Goal: Navigation & Orientation: Find specific page/section

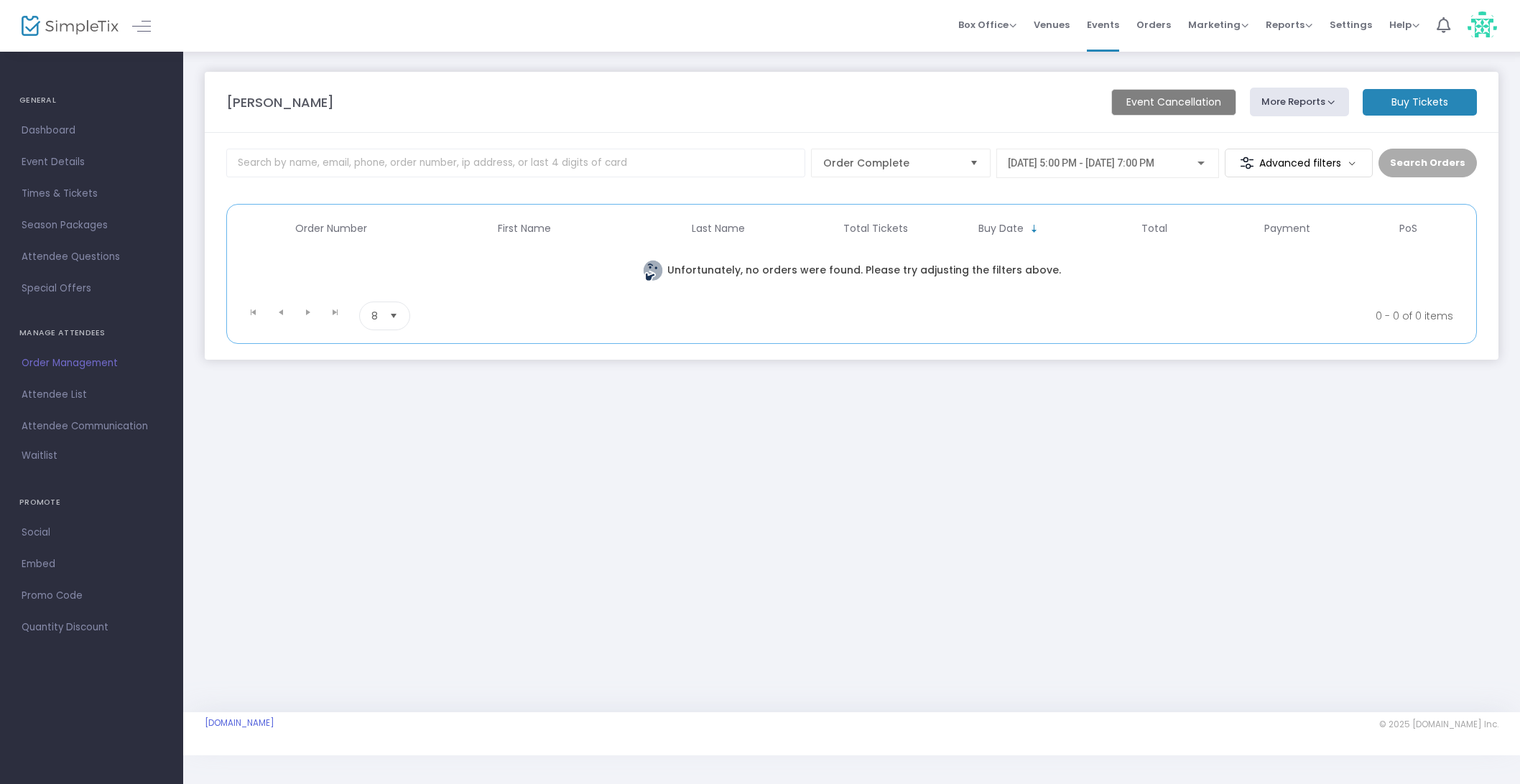
click at [1163, 104] on m-button "Event Cancellation" at bounding box center [1173, 102] width 125 height 27
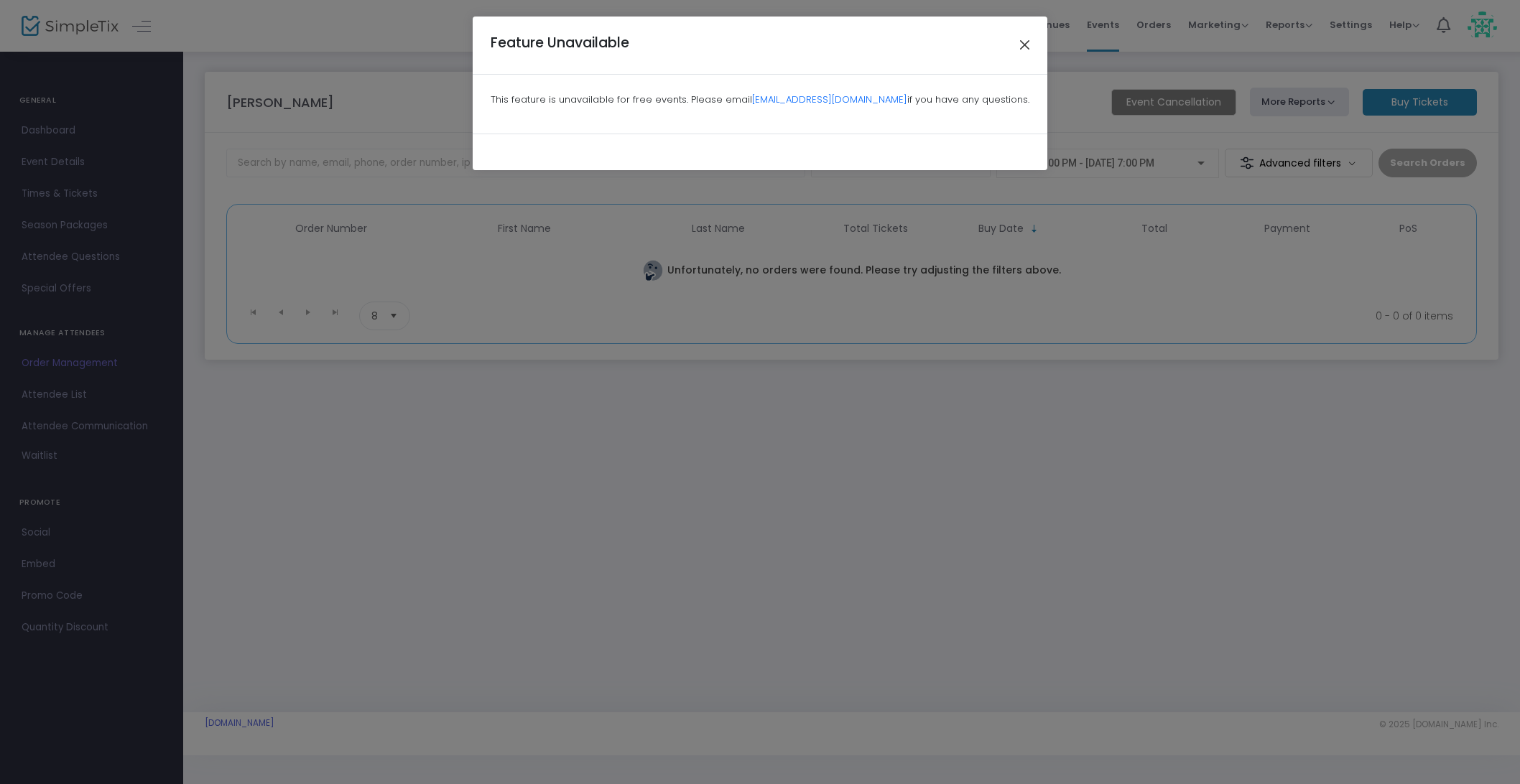
click at [1024, 41] on button "Close" at bounding box center [1025, 45] width 19 height 19
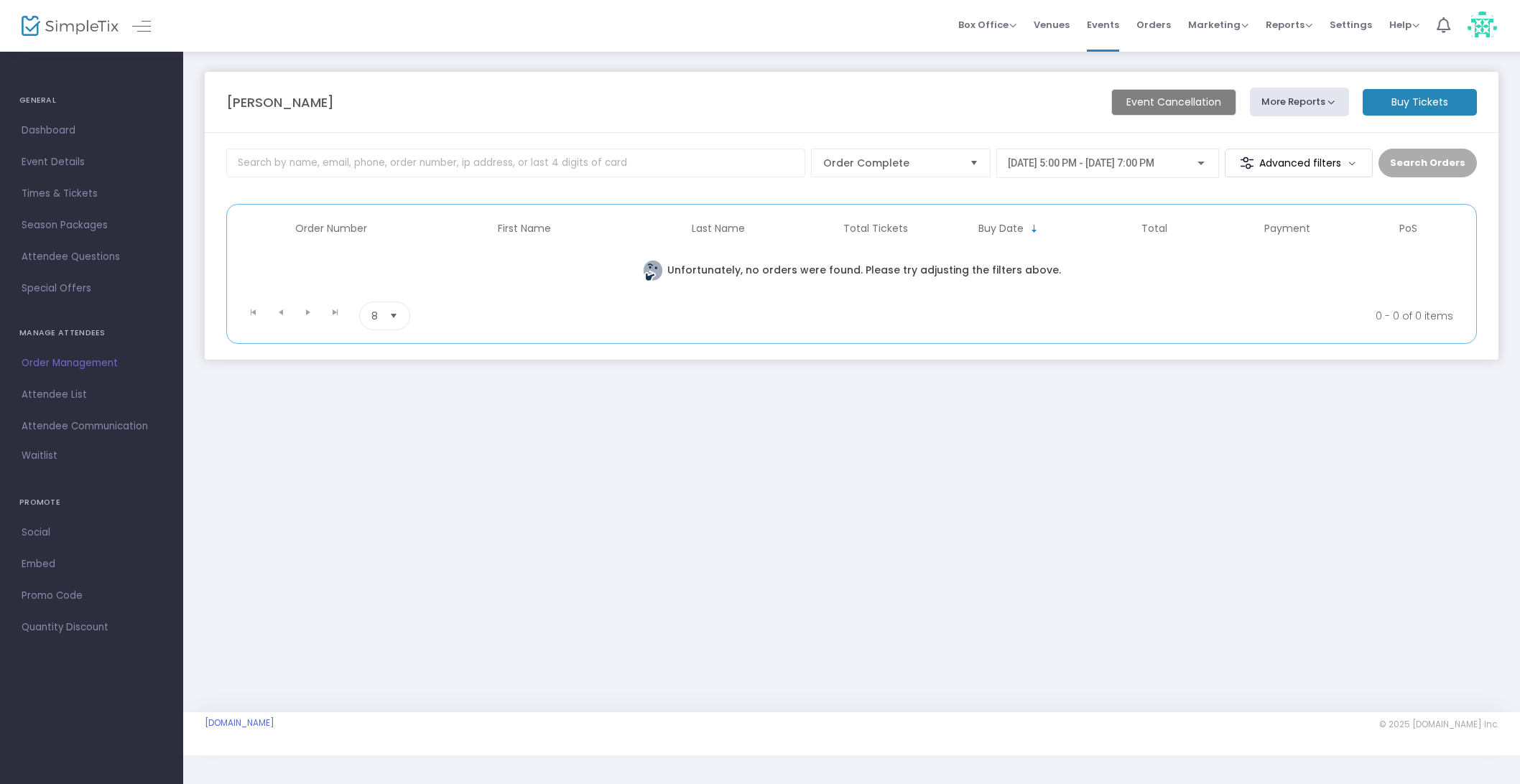
click at [1316, 98] on button "More Reports" at bounding box center [1300, 102] width 99 height 28
click at [1323, 99] on button "More Reports" at bounding box center [1300, 102] width 99 height 28
click at [1226, 107] on m-button "Event Cancellation" at bounding box center [1173, 102] width 125 height 27
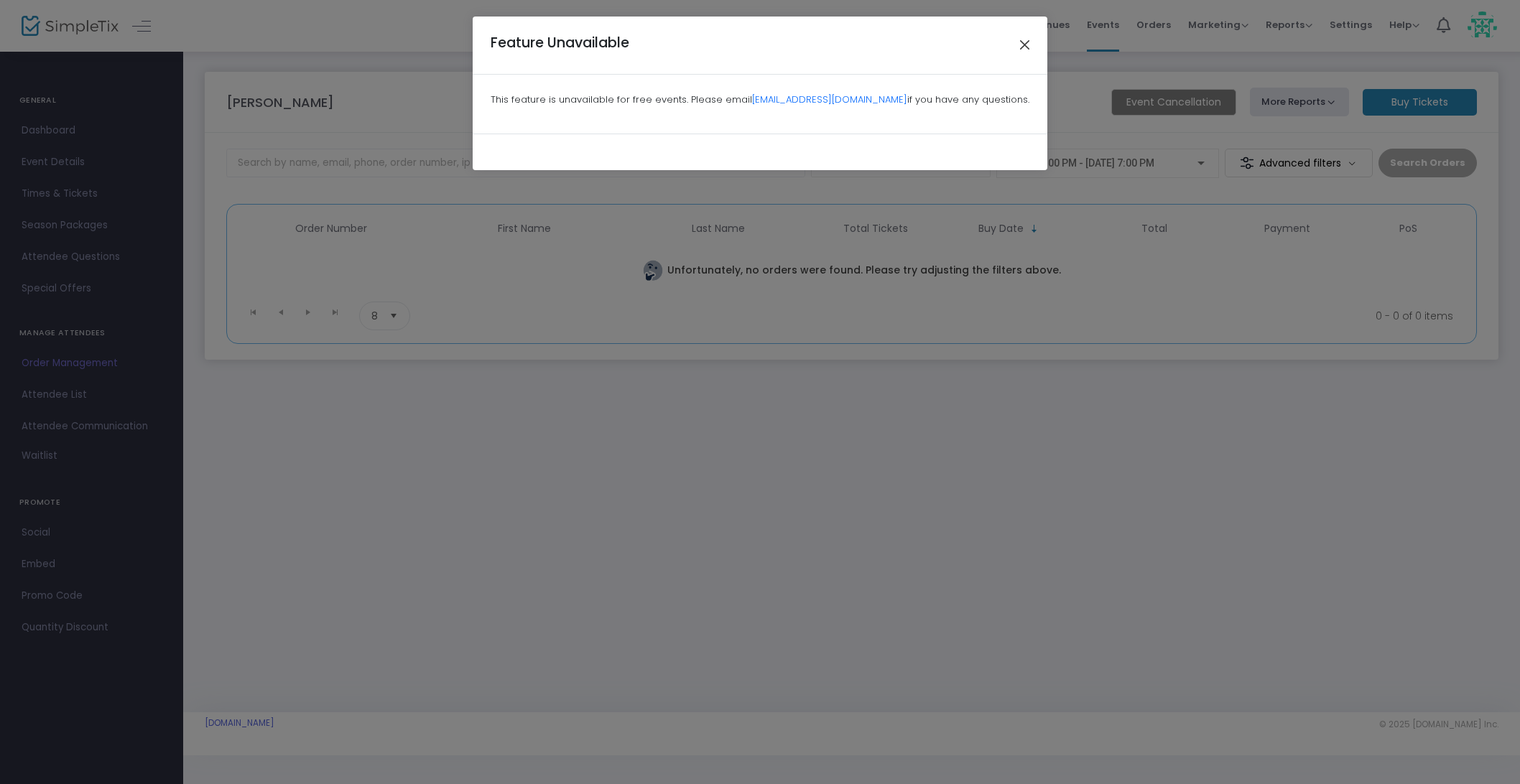
click at [1026, 42] on button "Close" at bounding box center [1025, 45] width 19 height 19
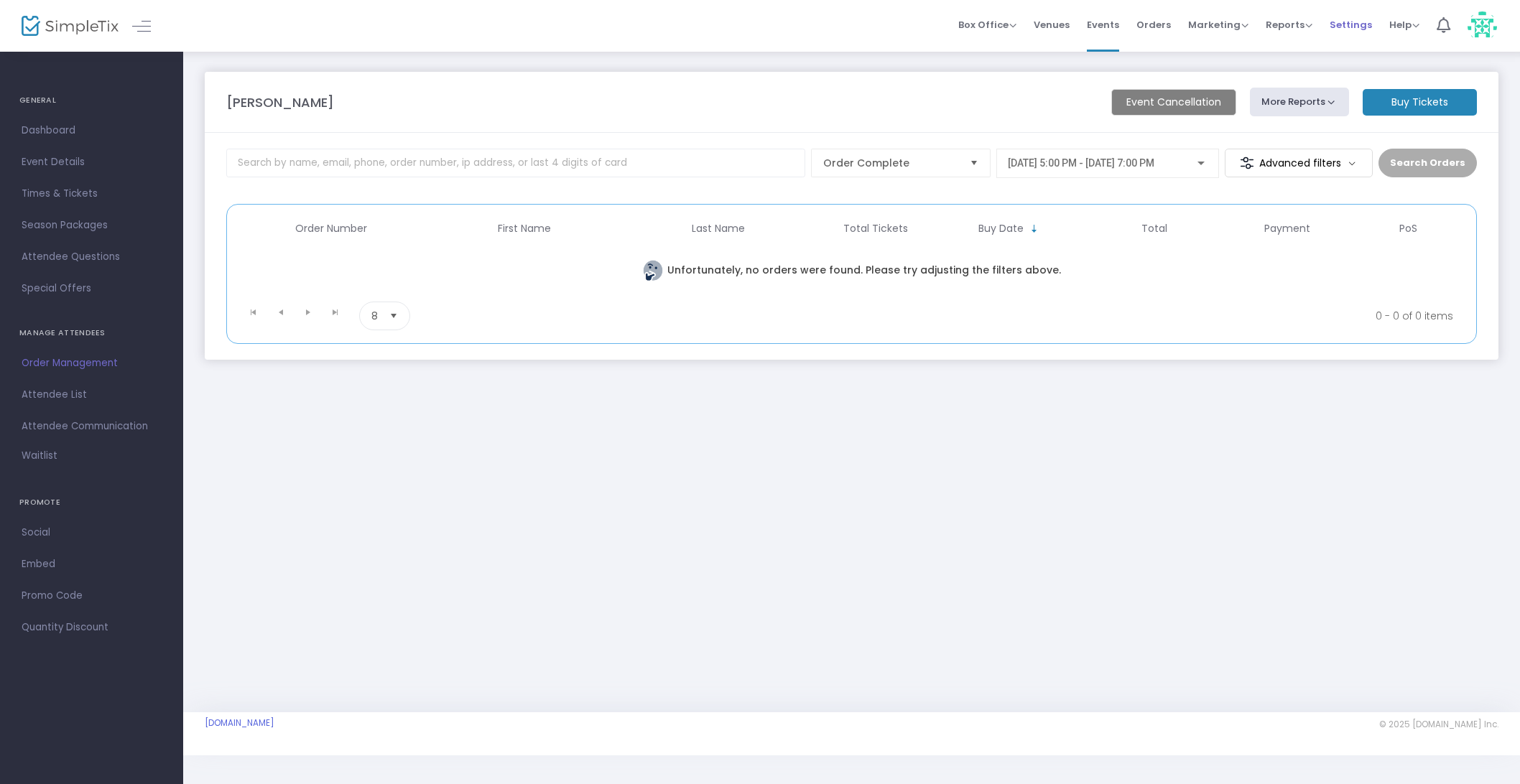
click at [1347, 26] on span "Settings" at bounding box center [1351, 24] width 42 height 37
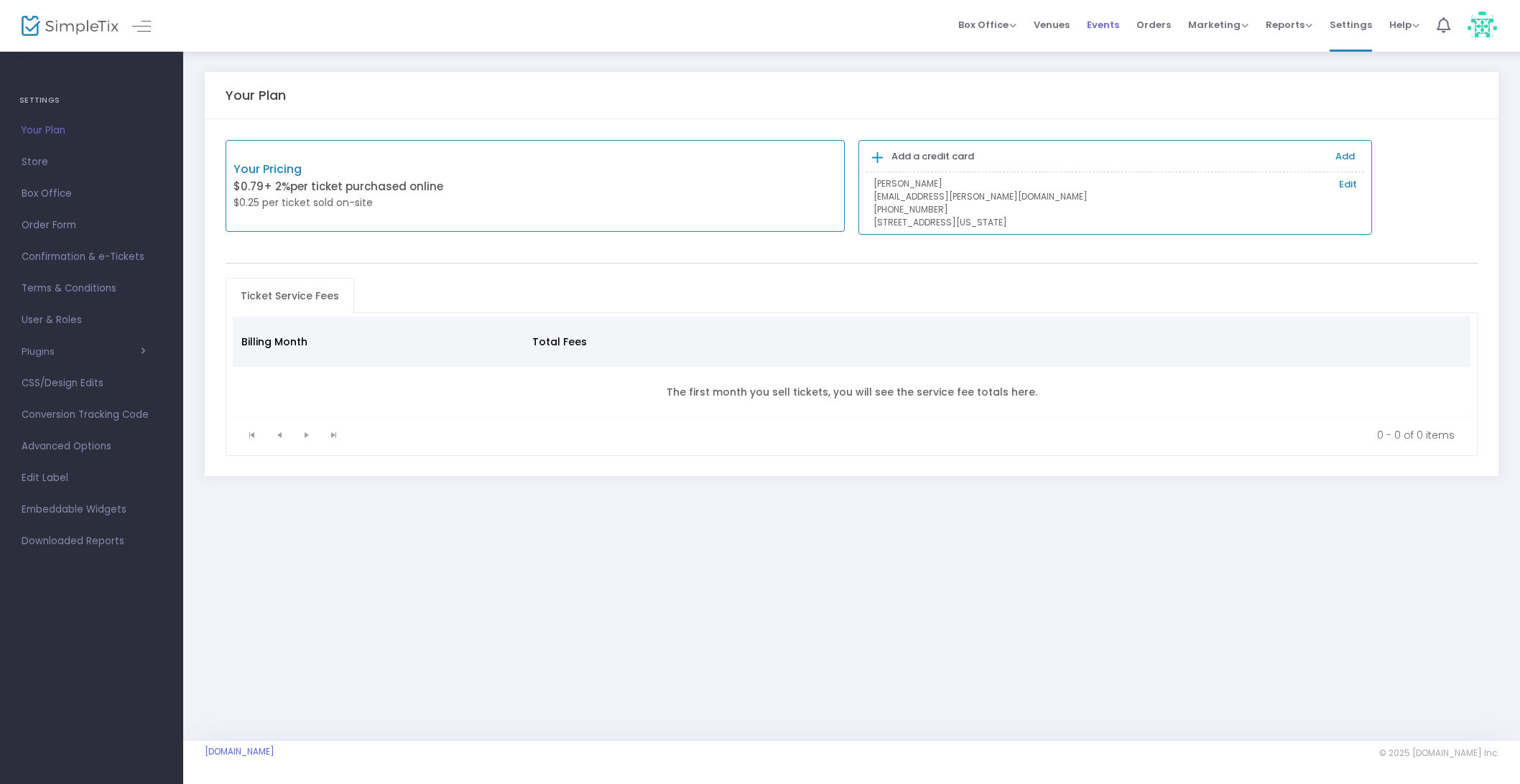
click at [1102, 24] on span "Events" at bounding box center [1104, 24] width 33 height 37
